Goal: Use online tool/utility

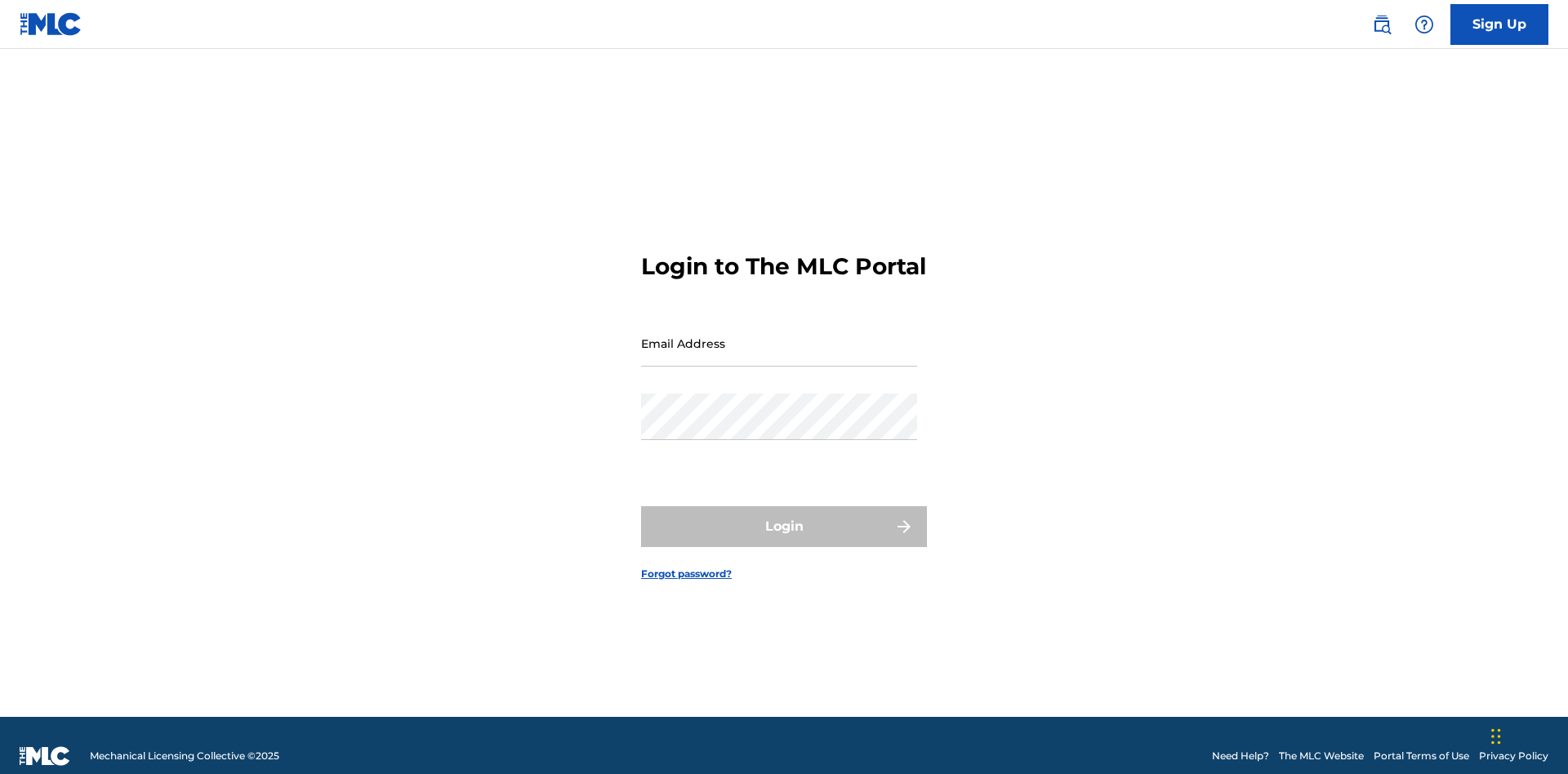
scroll to position [21, 0]
click at [779, 336] on input "Email Address" at bounding box center [779, 343] width 276 height 47
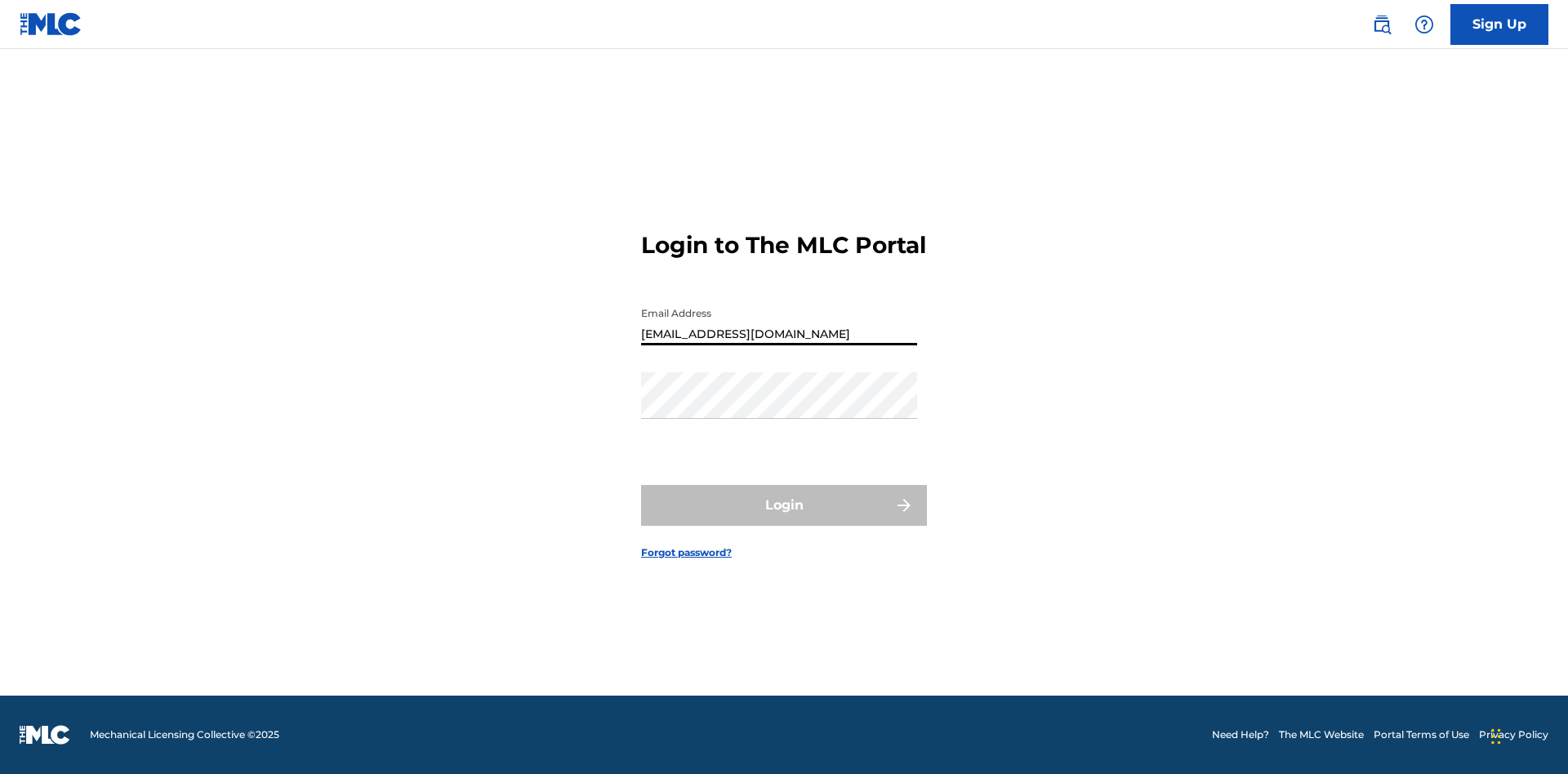
type input "Duke.McTesterson@gmail.com"
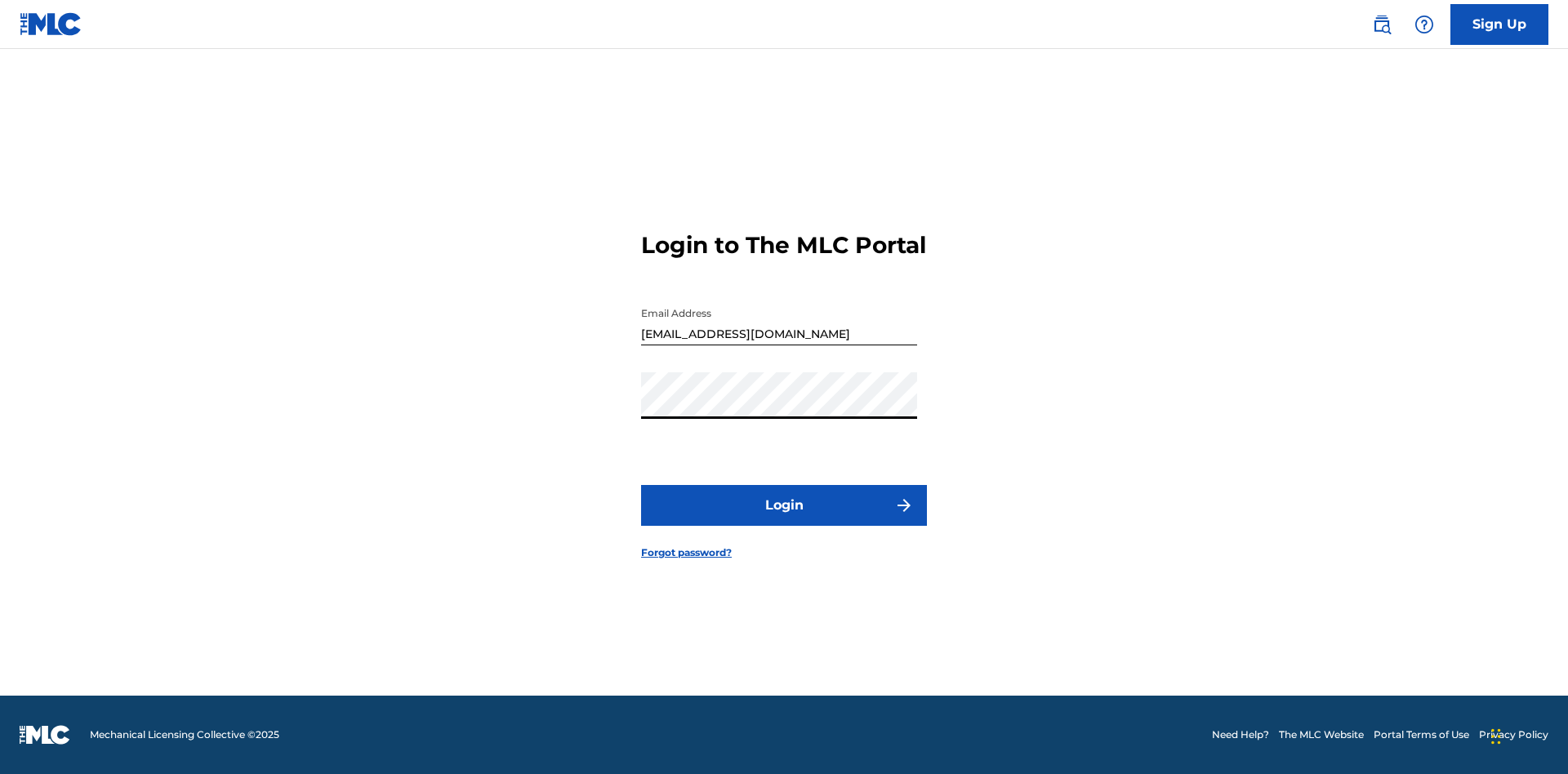
click at [784, 520] on button "Login" at bounding box center [784, 506] width 286 height 41
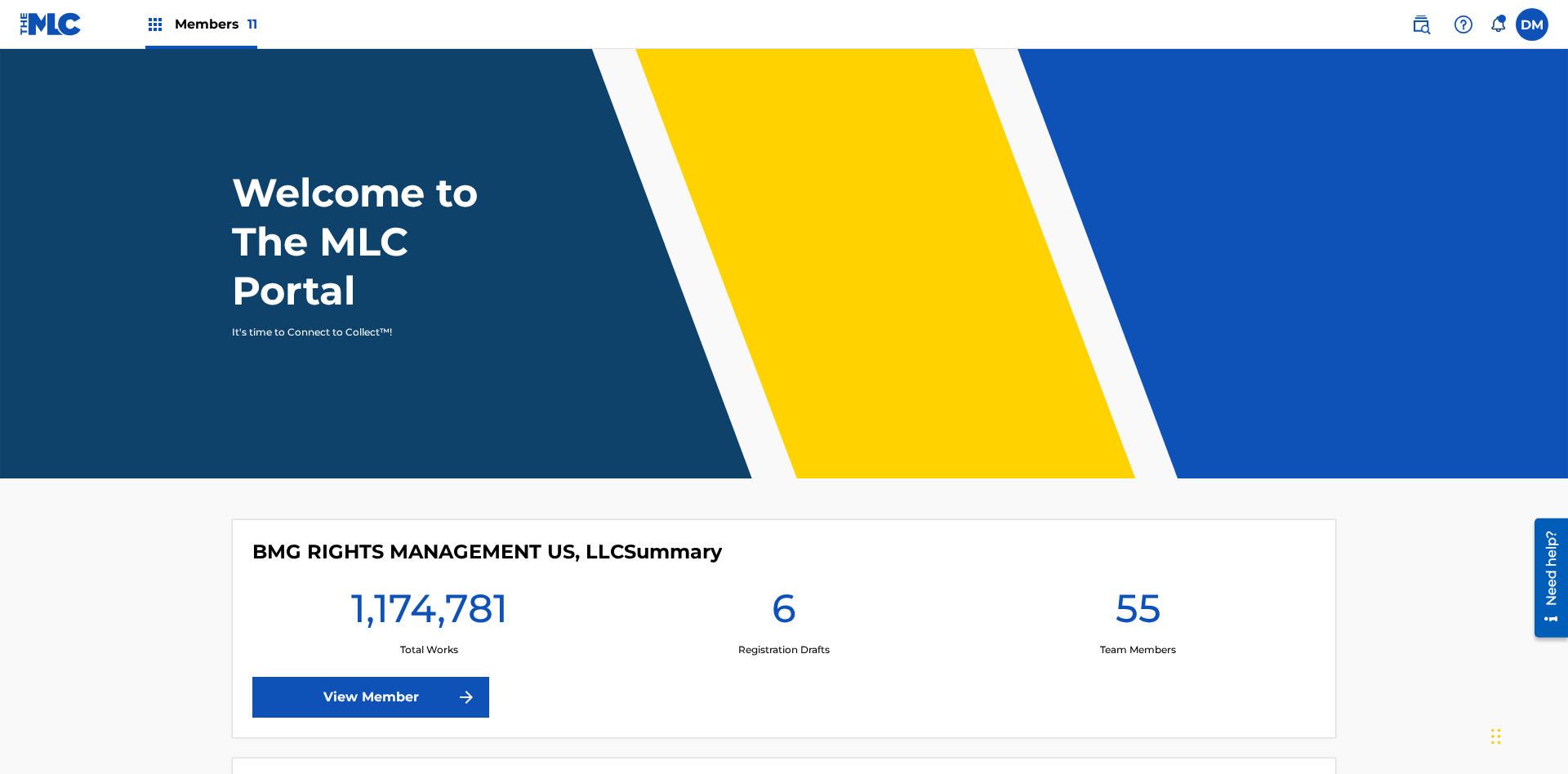
scroll to position [70, 0]
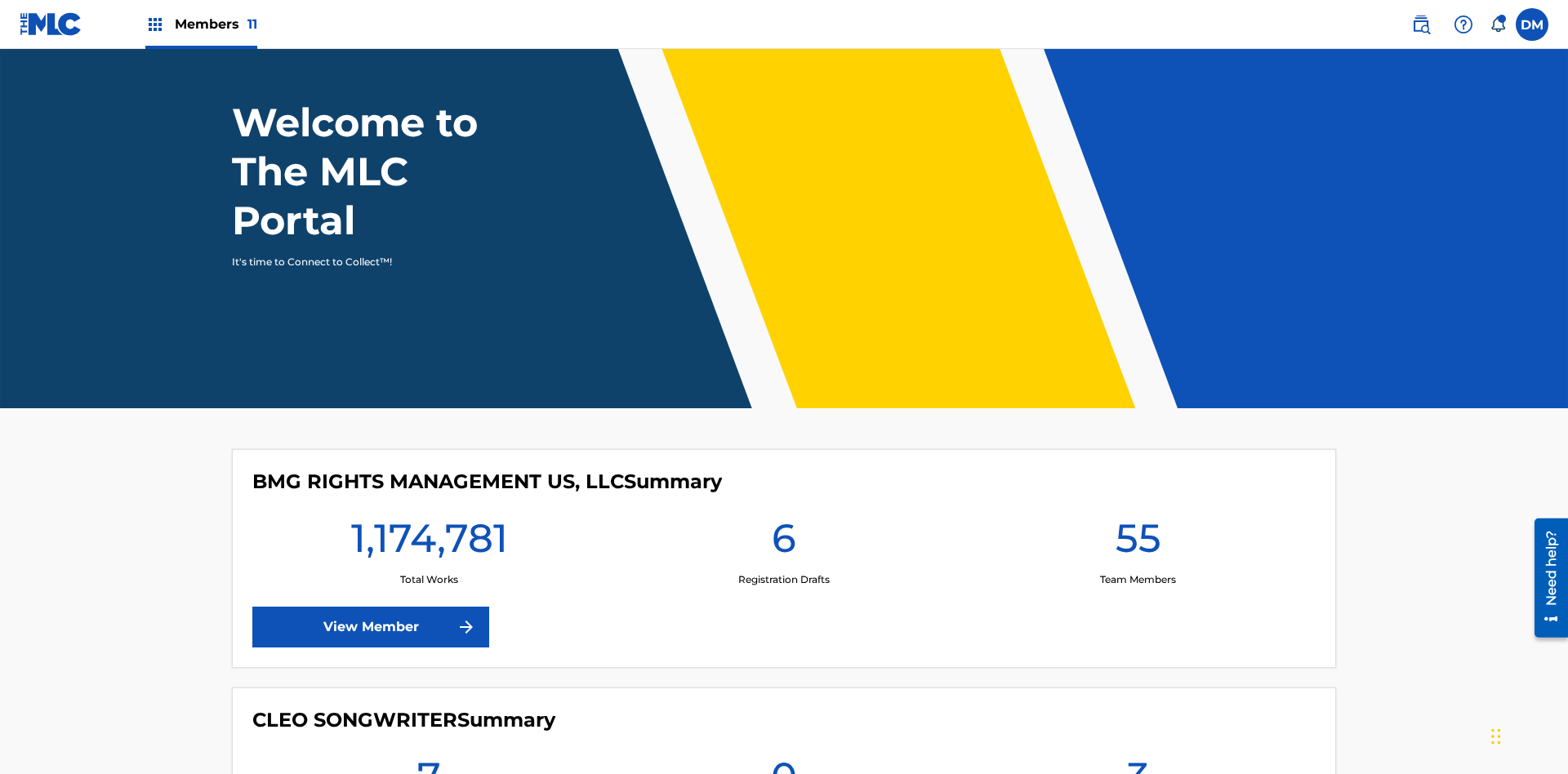
click at [201, 24] on span "Members 11" at bounding box center [216, 24] width 82 height 19
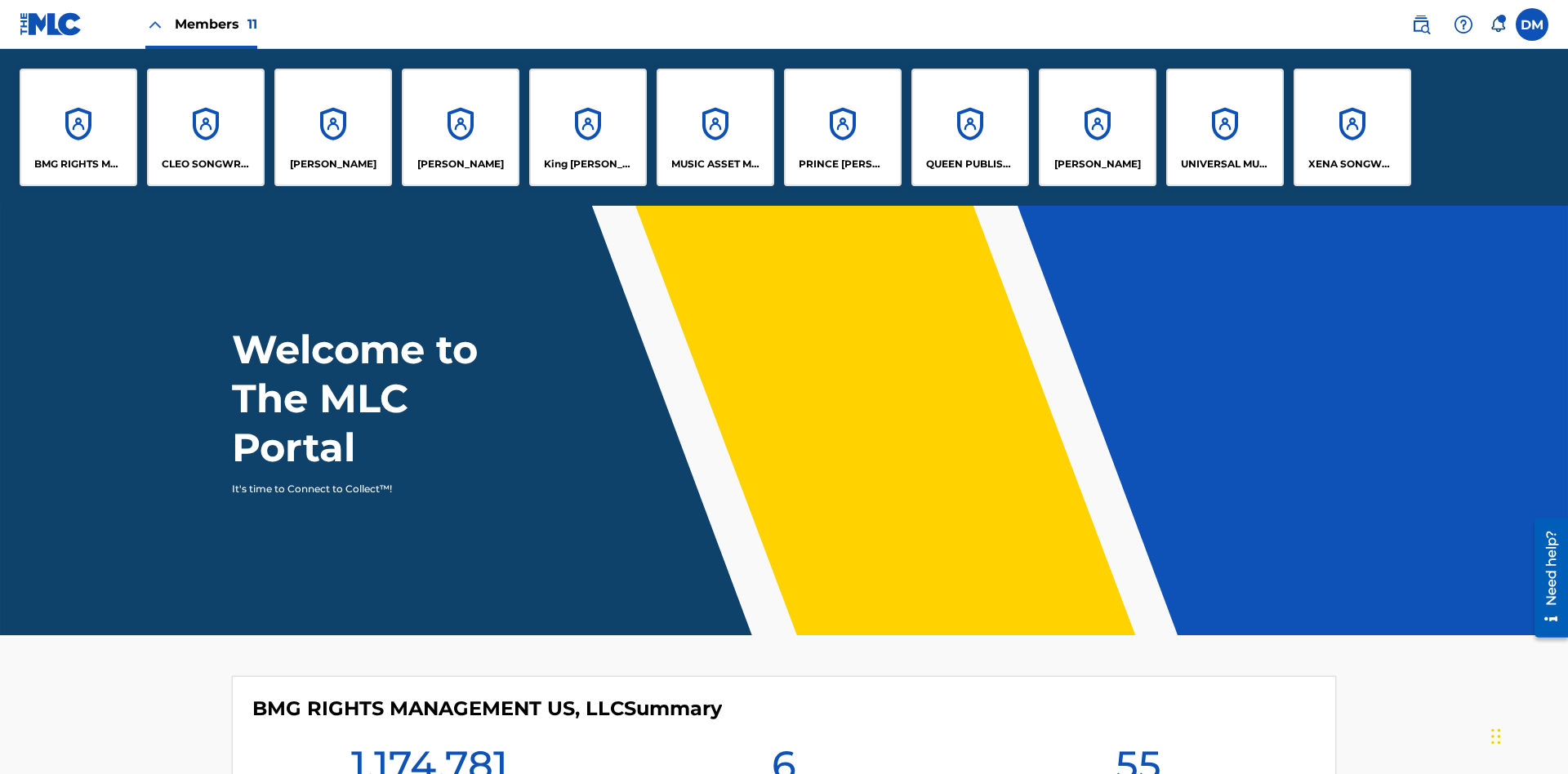
scroll to position [0, 0]
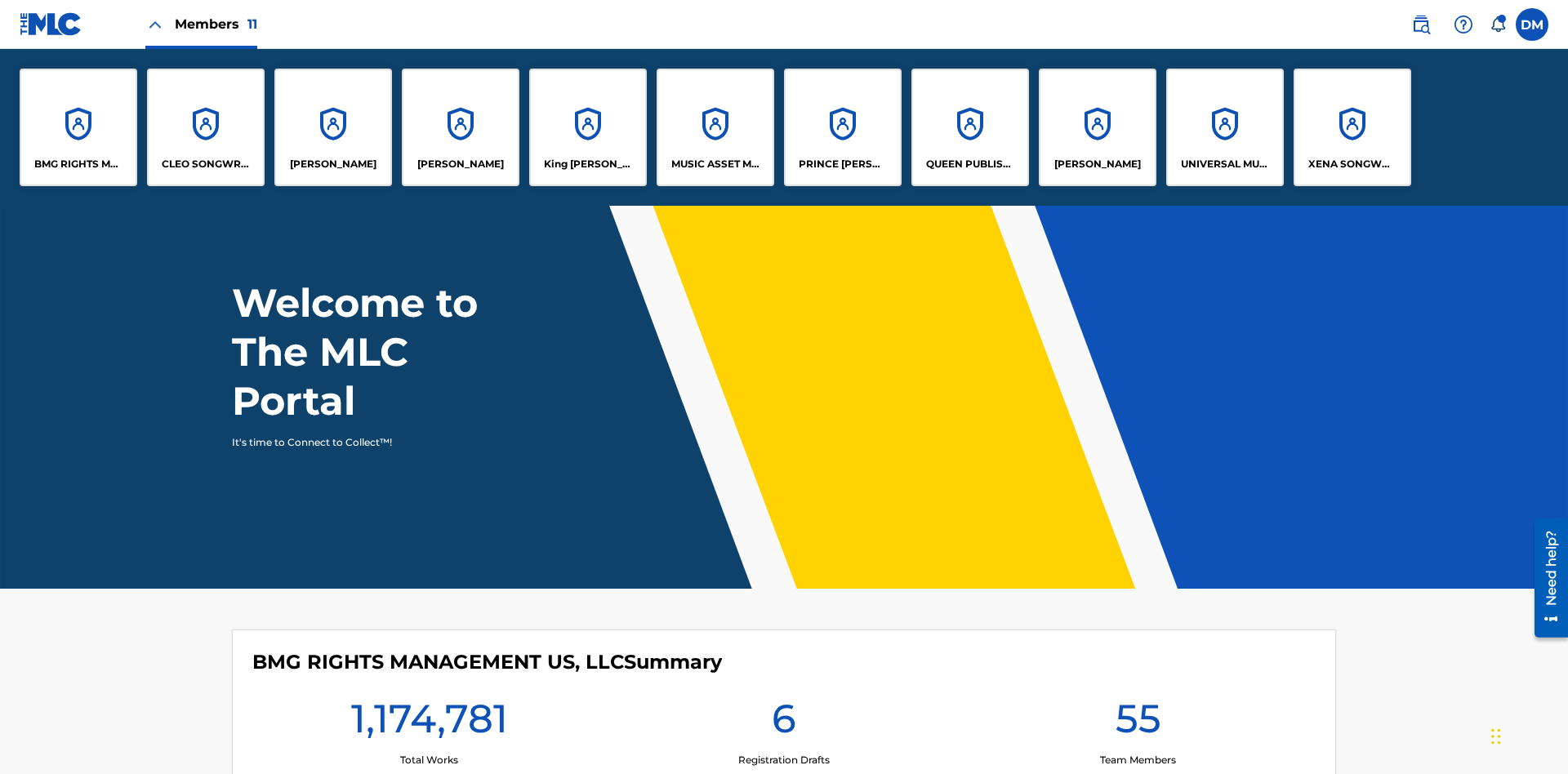
click at [587, 164] on p "King McTesterson" at bounding box center [589, 164] width 89 height 15
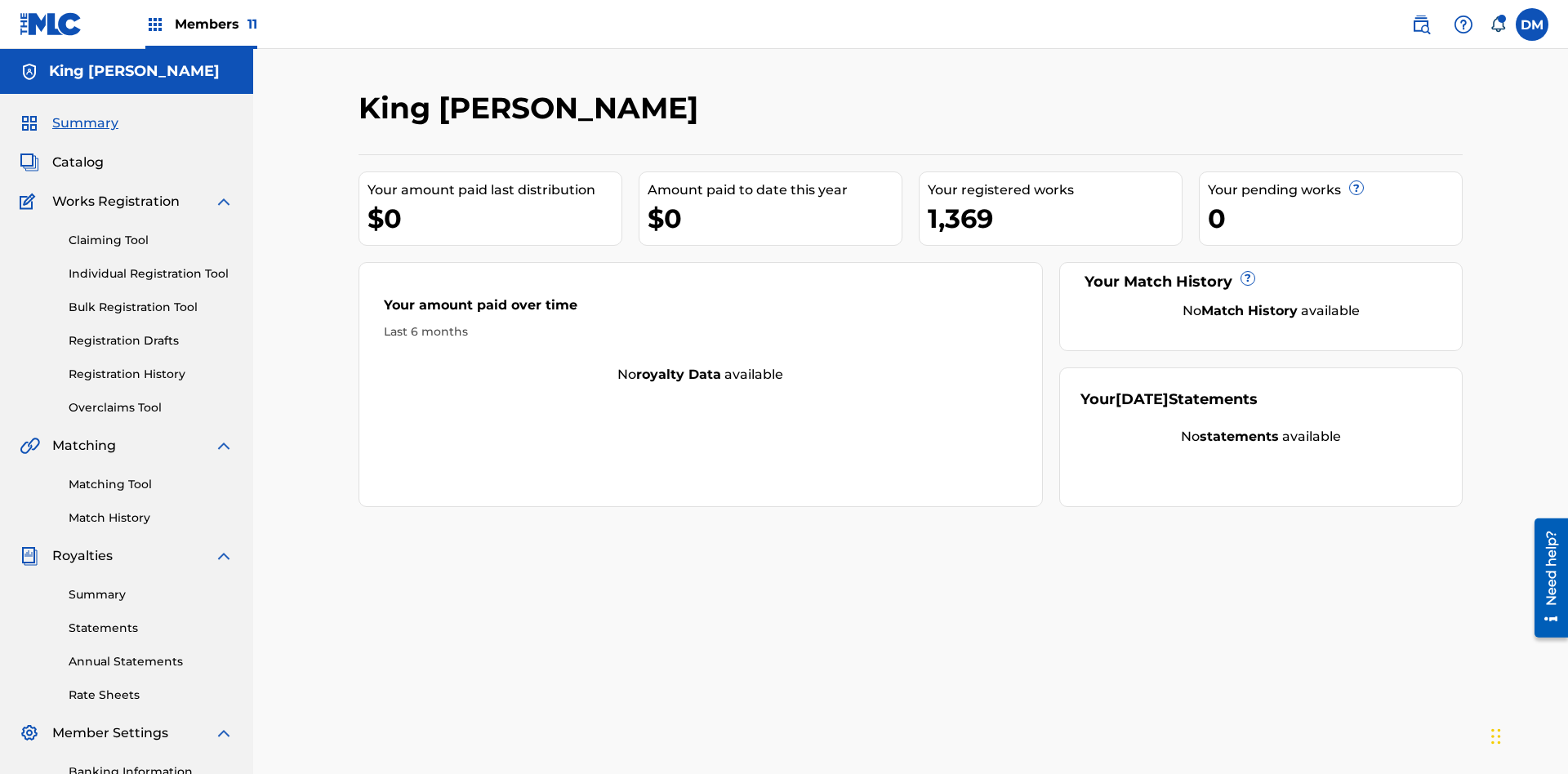
click at [151, 399] on link "Overclaims Tool" at bounding box center [151, 408] width 165 height 17
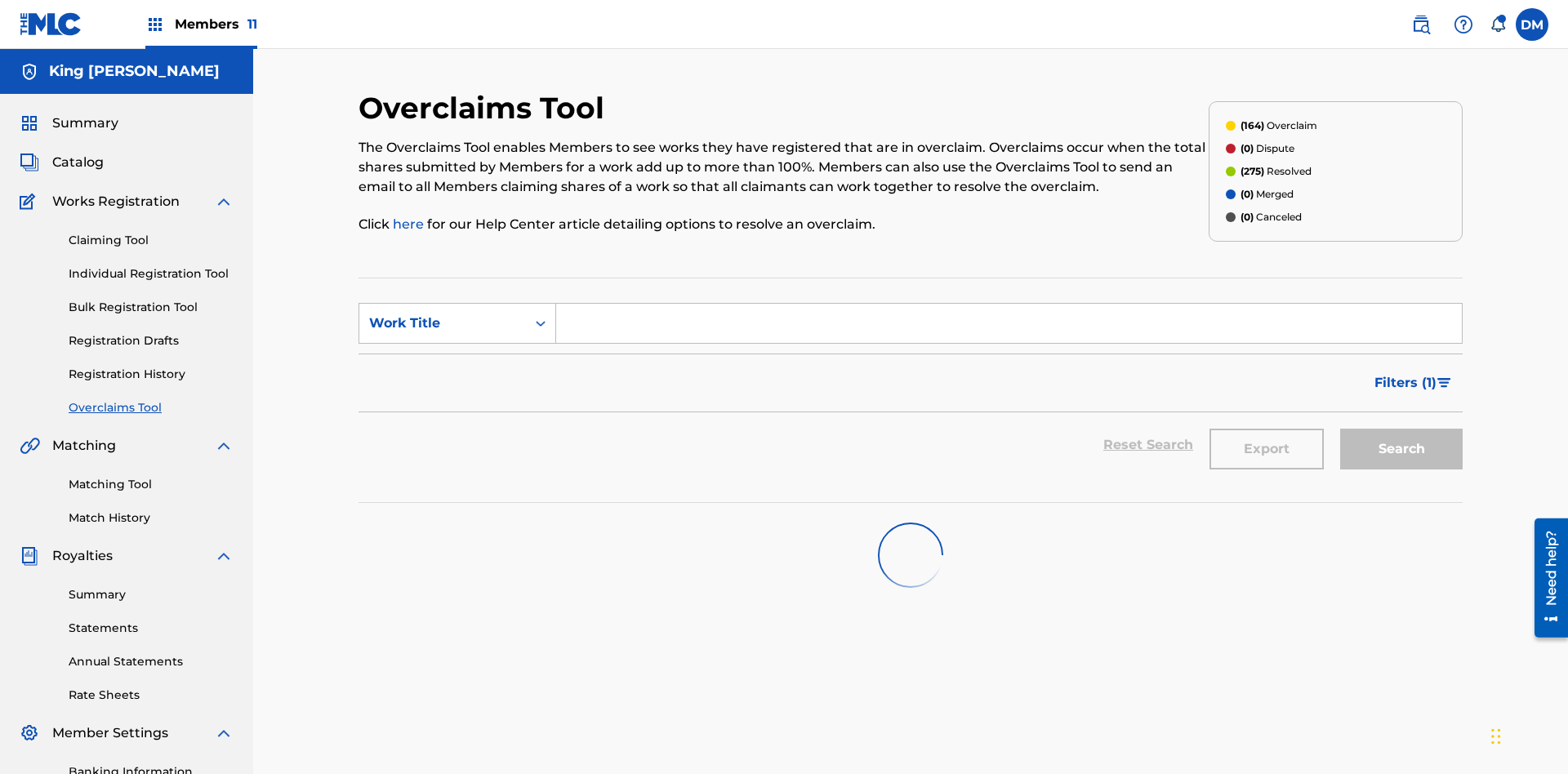
click at [1405, 373] on span "Filters ( 1 )" at bounding box center [1405, 383] width 62 height 20
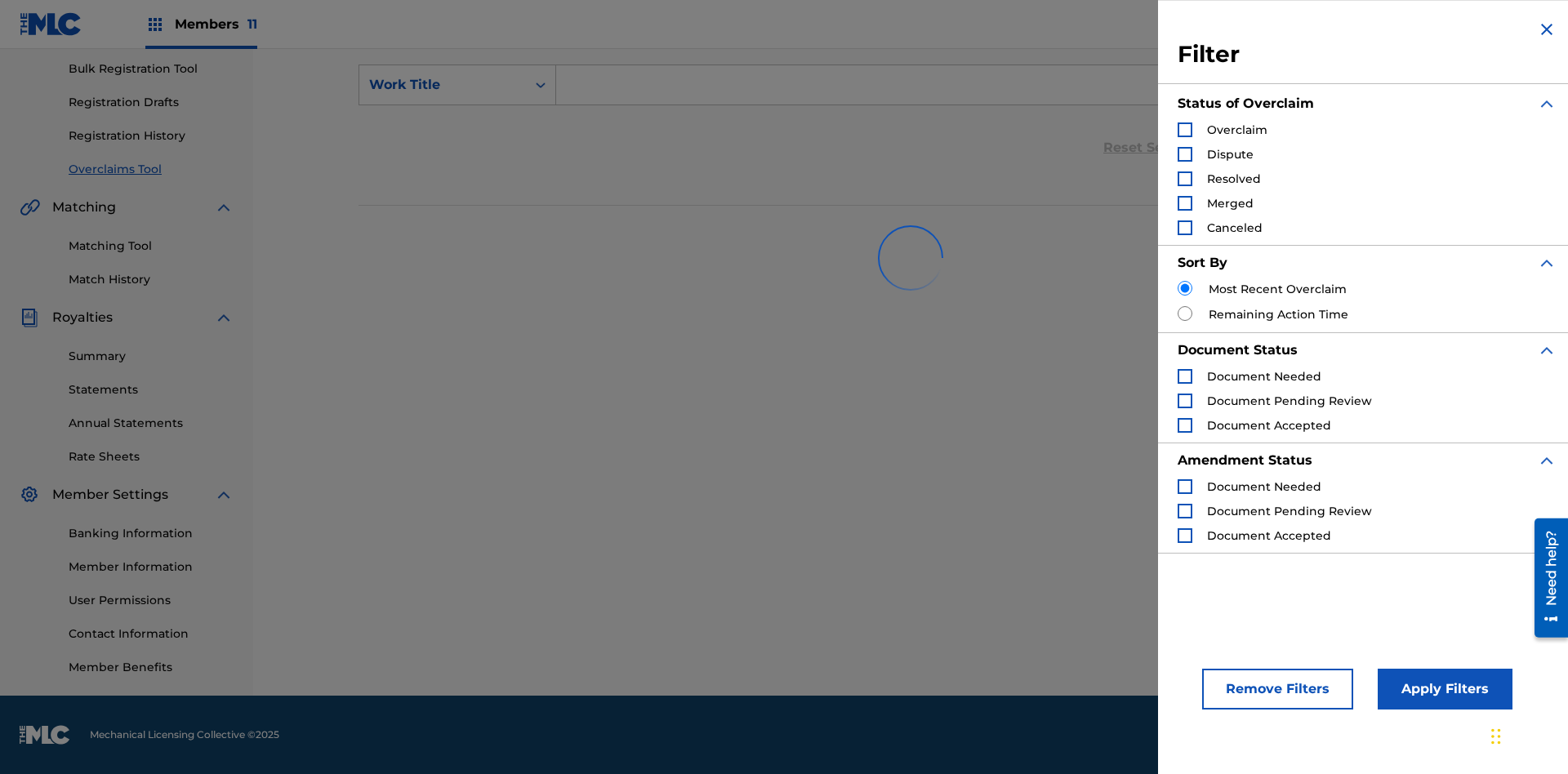
click at [1185, 130] on div "Search Form" at bounding box center [1185, 130] width 15 height 15
click at [1443, 689] on button "Apply Filters" at bounding box center [1445, 689] width 135 height 41
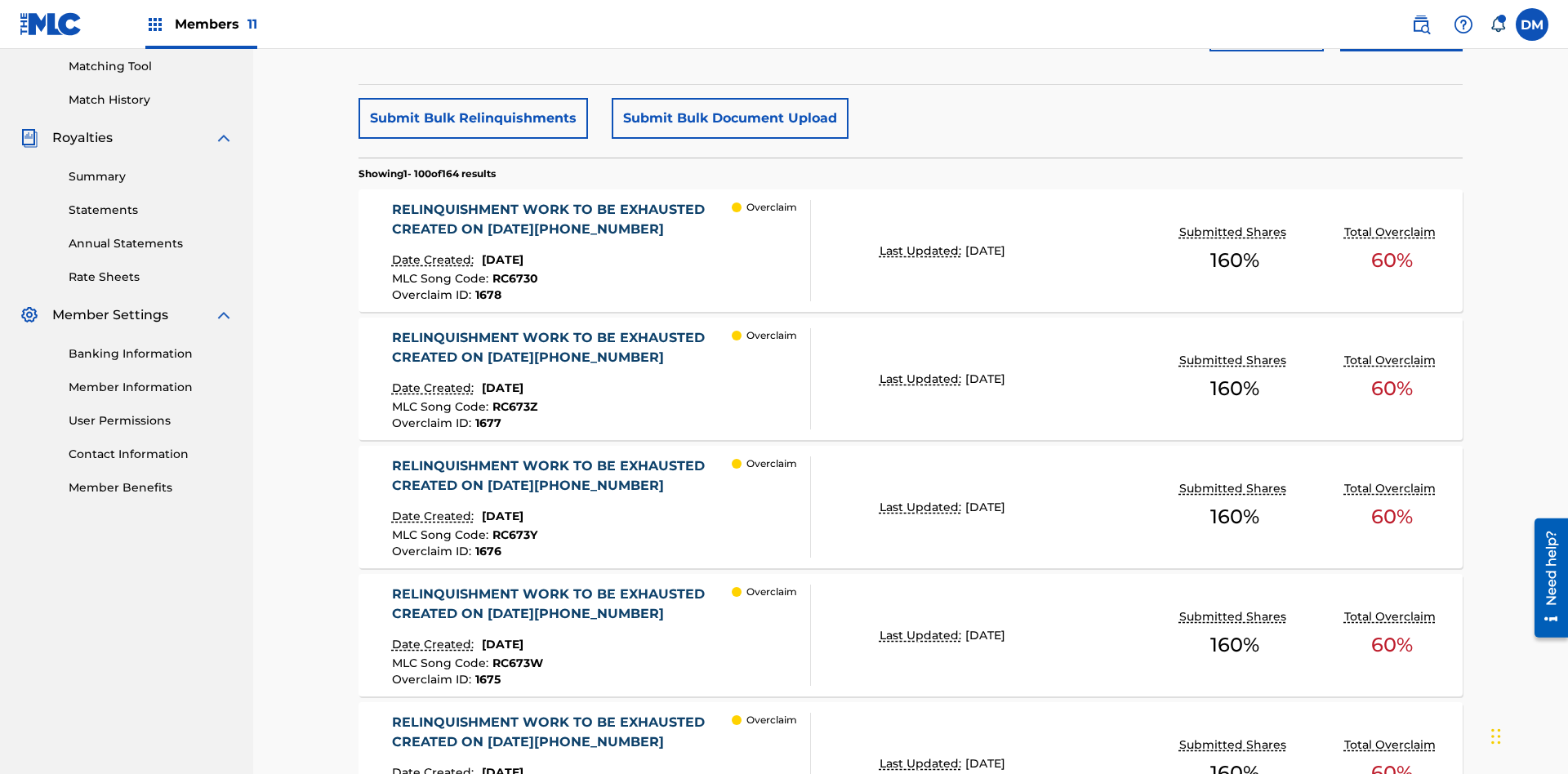
click at [472, 119] on button "Submit Bulk Relinquishments" at bounding box center [473, 119] width 230 height 41
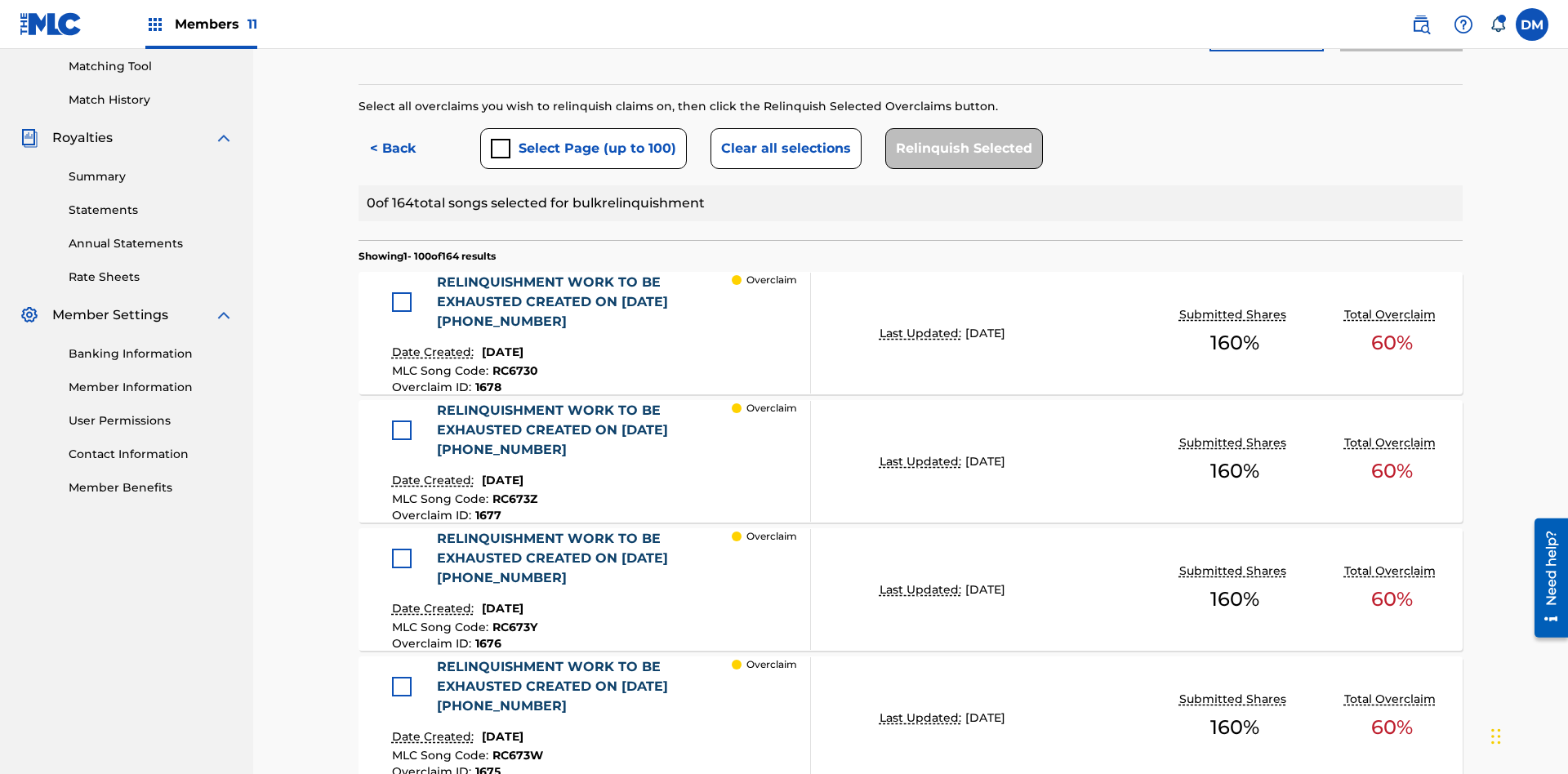
click at [582, 128] on button "Select Page (up to 100)" at bounding box center [583, 149] width 207 height 41
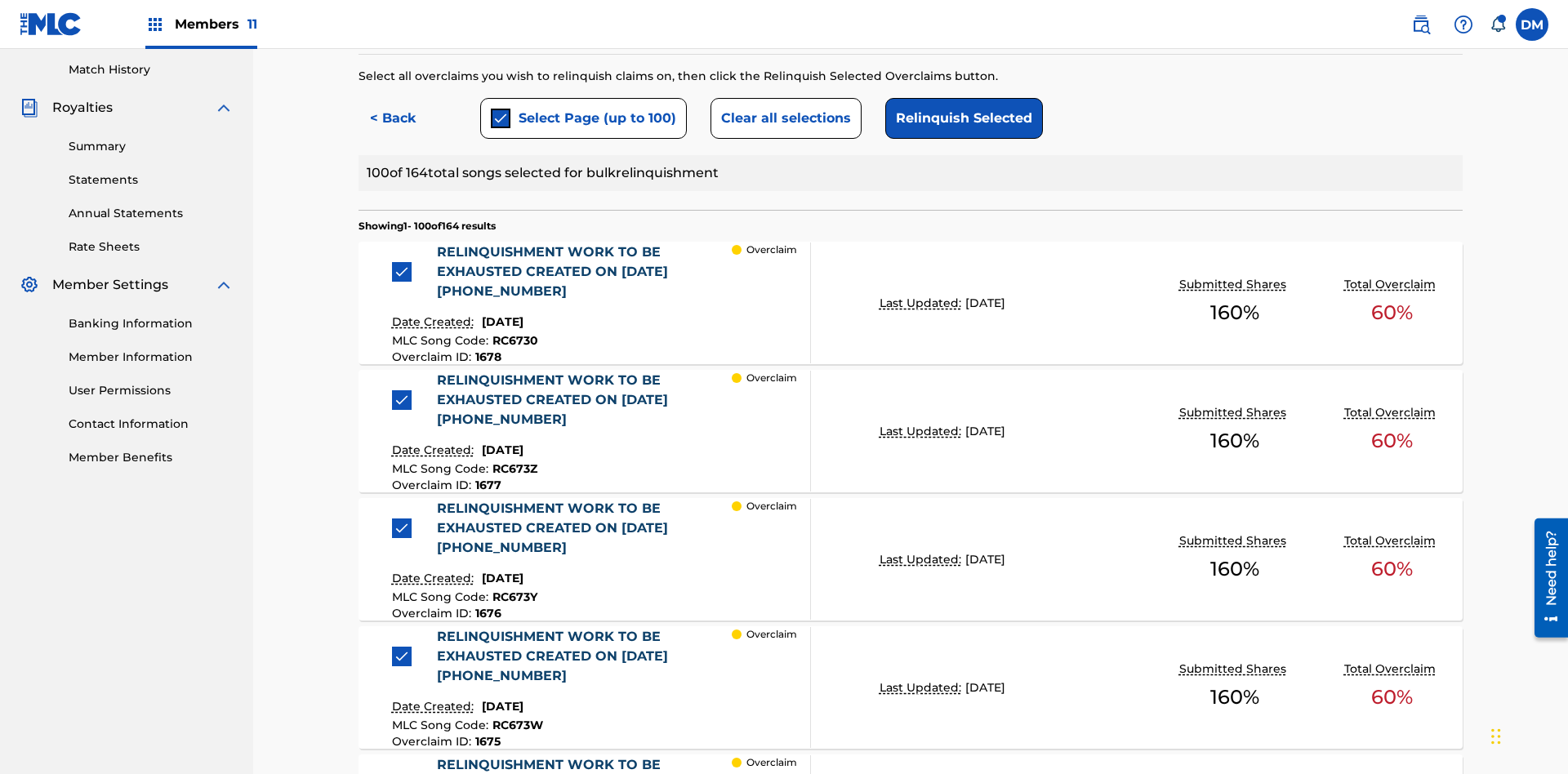
scroll to position [592, 0]
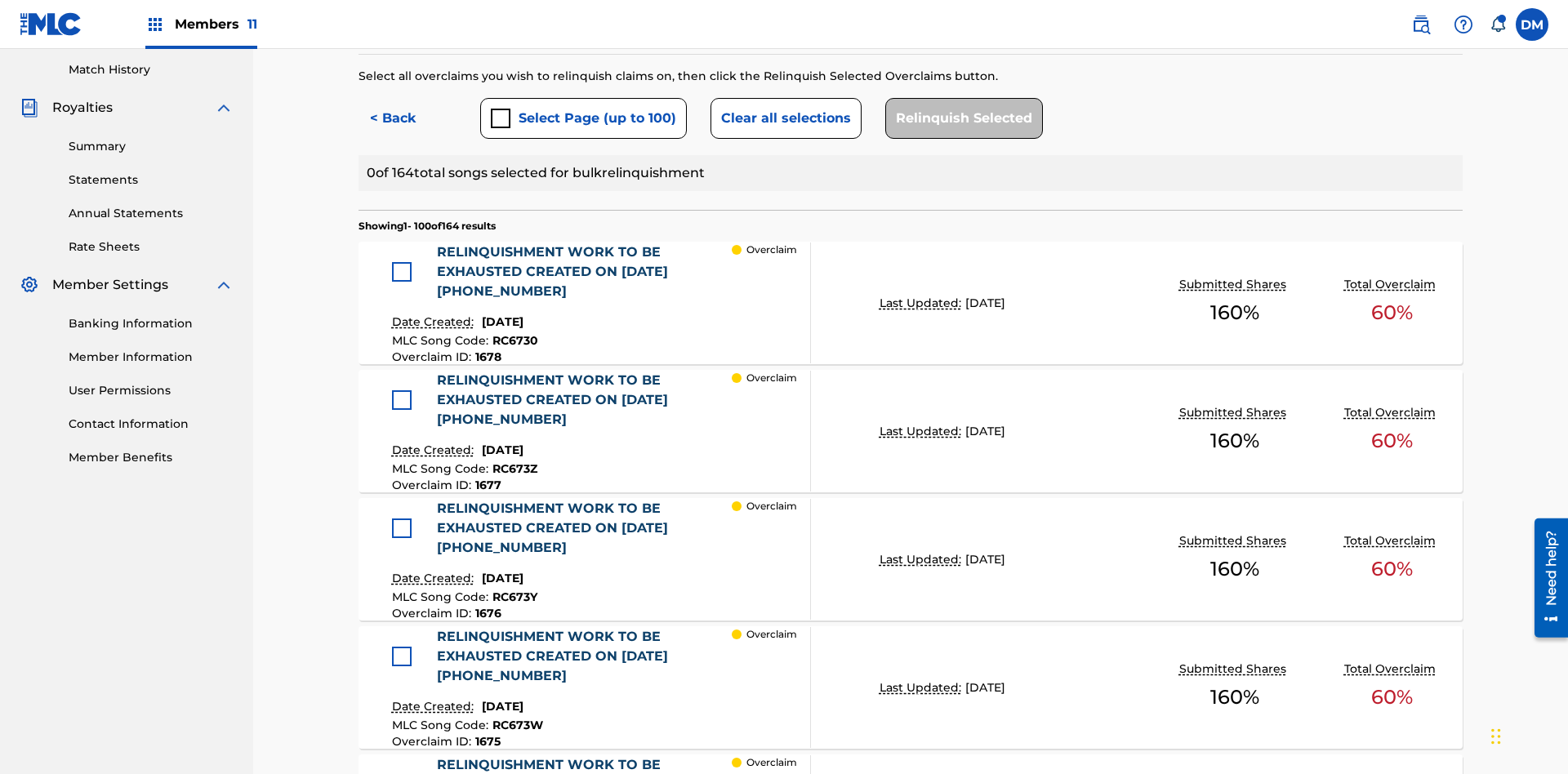
scroll to position [350, 0]
